Goal: Find contact information: Find contact information

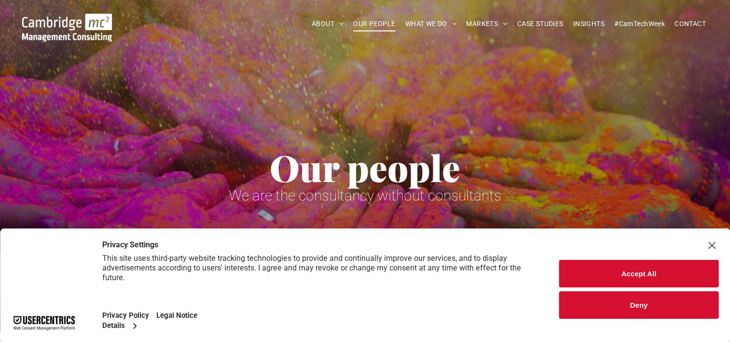
click at [597, 274] on button "Accept All" at bounding box center [638, 274] width 159 height 28
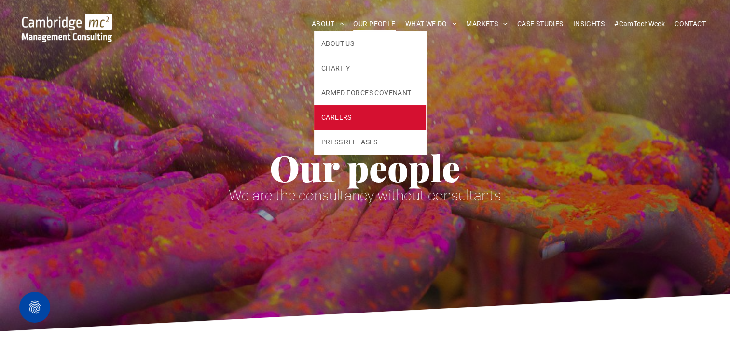
click at [334, 122] on span "CAREERS" at bounding box center [336, 117] width 30 height 10
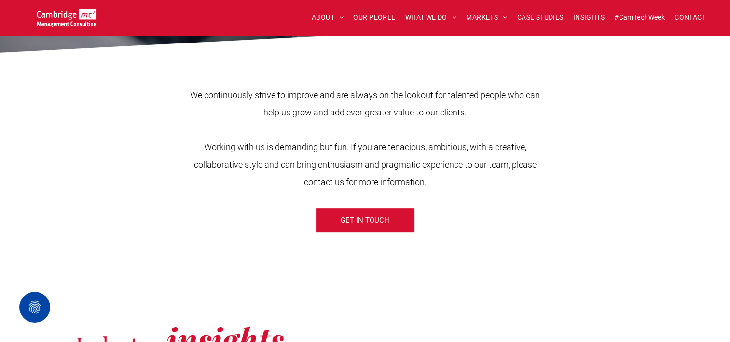
scroll to position [338, 0]
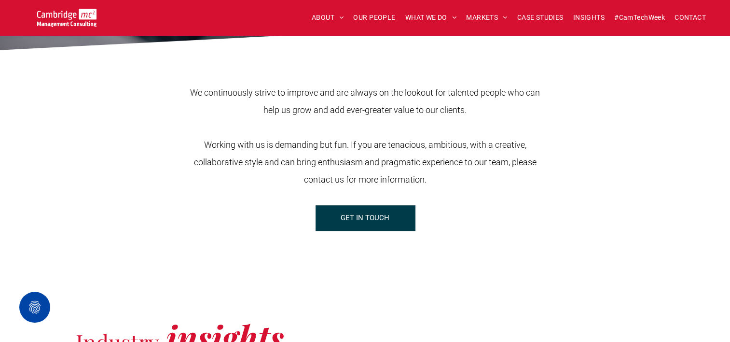
click at [379, 223] on span "GET IN TOUCH" at bounding box center [365, 218] width 49 height 24
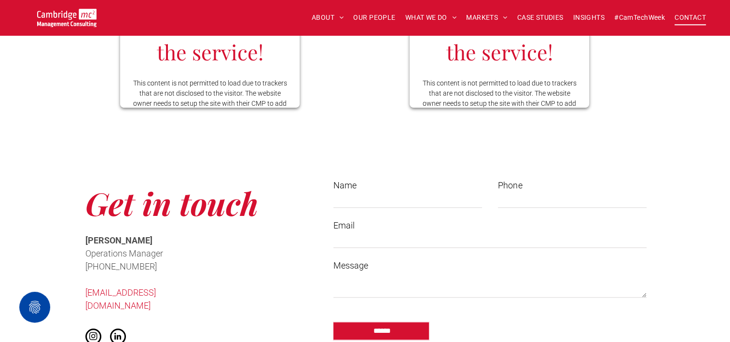
scroll to position [724, 0]
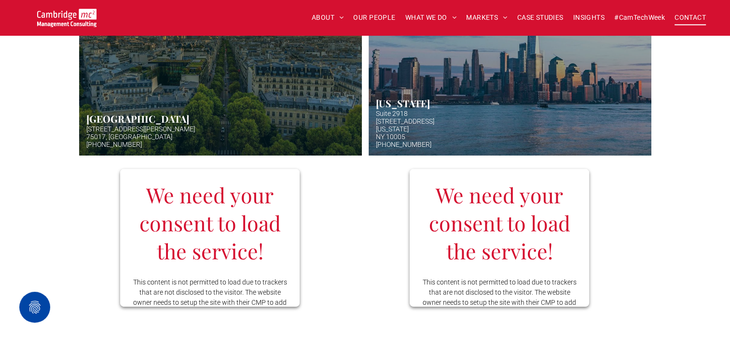
click at [452, 133] on link "Aerial photo of New York" at bounding box center [510, 59] width 300 height 205
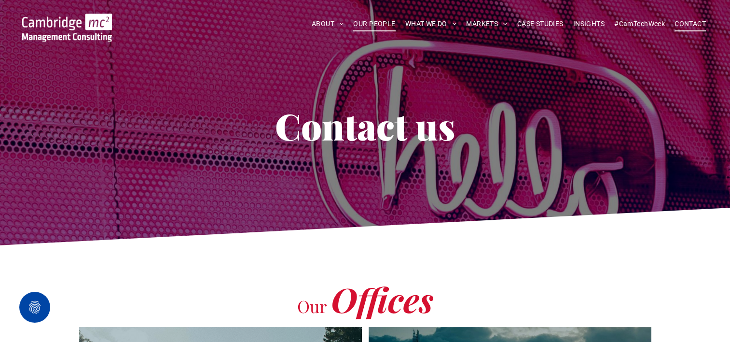
click at [384, 23] on span "OUR PEOPLE" at bounding box center [374, 23] width 42 height 15
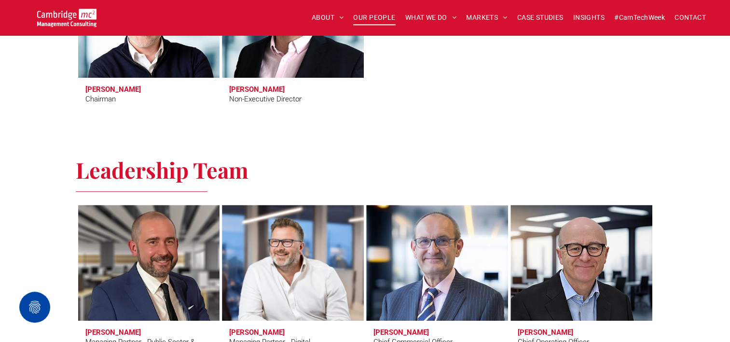
scroll to position [531, 0]
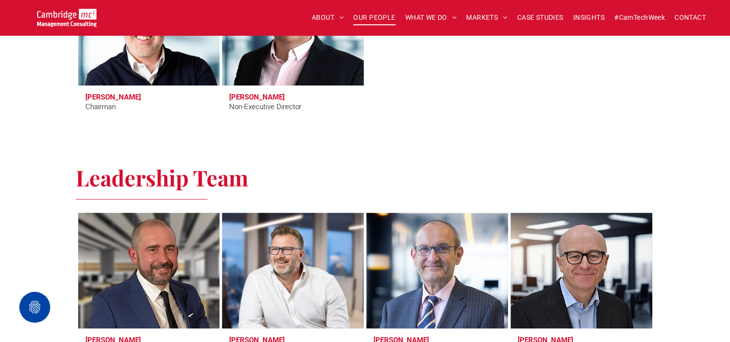
click at [118, 97] on h3 "Tim Passingham" at bounding box center [113, 97] width 56 height 9
click at [140, 42] on link at bounding box center [149, 27] width 150 height 123
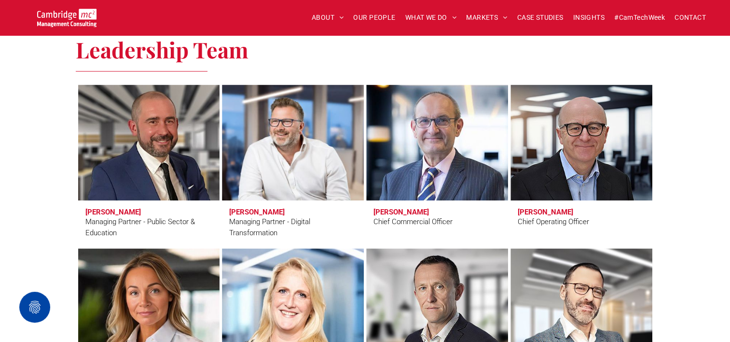
scroll to position [676, 0]
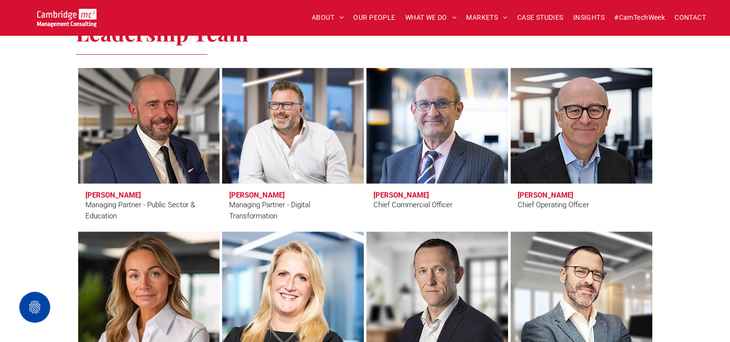
click at [541, 191] on h3 "Andrew Fleming" at bounding box center [546, 195] width 56 height 9
click at [557, 191] on h3 "Andrew Fleming" at bounding box center [546, 195] width 56 height 9
click at [587, 138] on link at bounding box center [581, 125] width 150 height 123
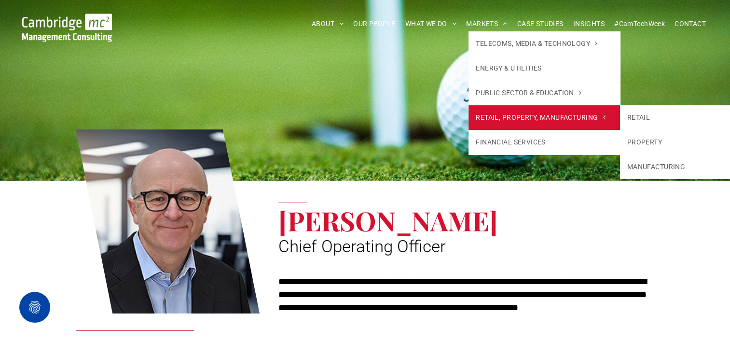
click at [504, 114] on span "RETAIL, PROPERTY, MANUFACTURING" at bounding box center [540, 117] width 129 height 10
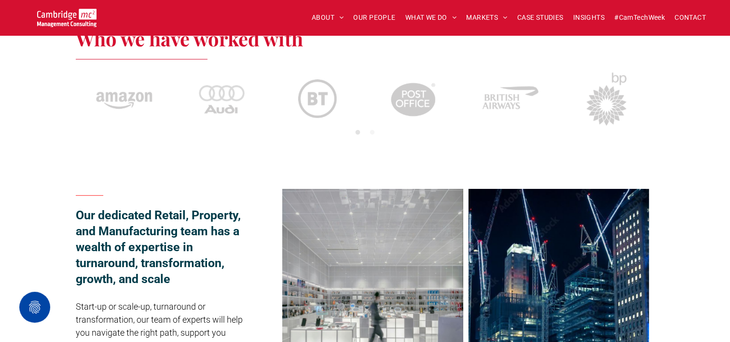
scroll to position [579, 0]
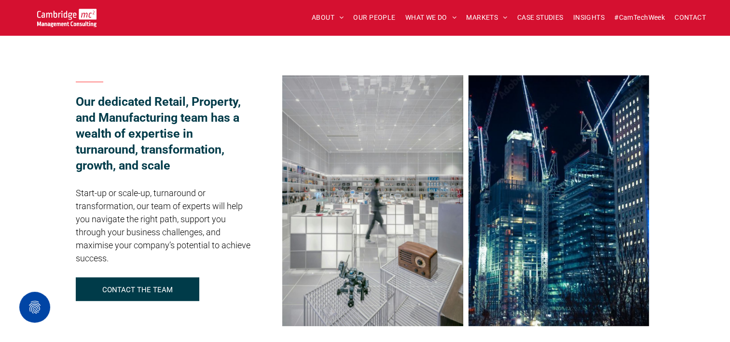
click at [156, 289] on p "CONTACT THE TEAM" at bounding box center [137, 289] width 70 height 9
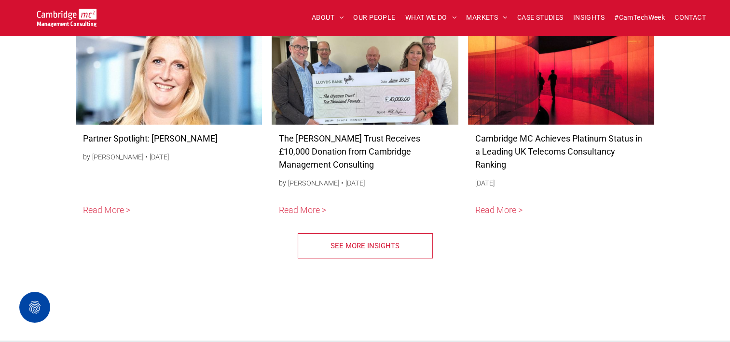
scroll to position [3253, 0]
